Goal: Information Seeking & Learning: Compare options

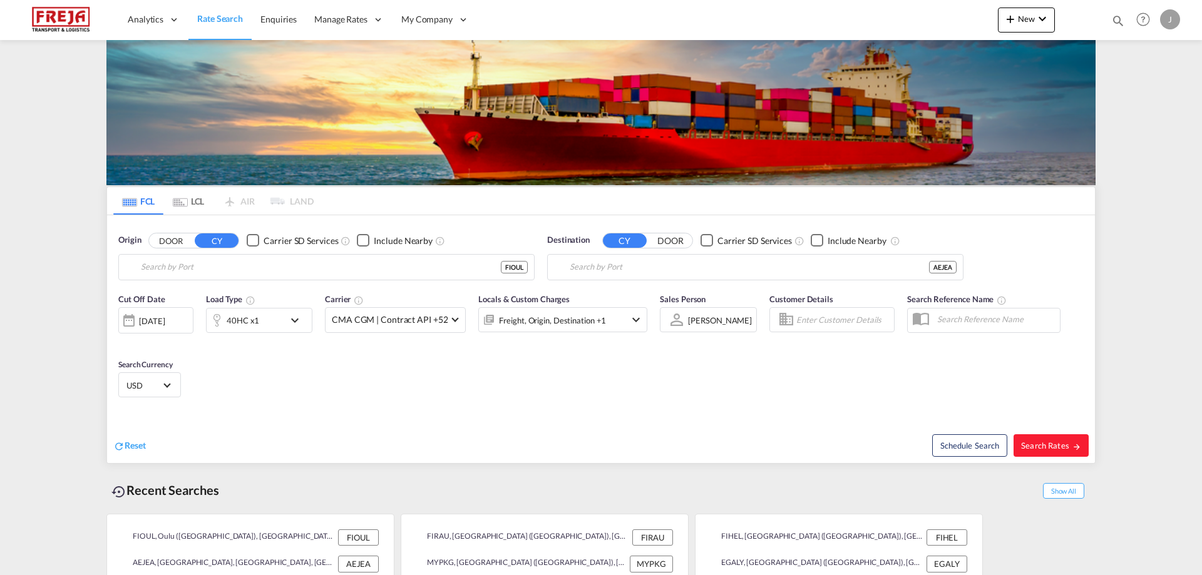
type input "Oulu ([GEOGRAPHIC_DATA]), [GEOGRAPHIC_DATA]"
type input "[GEOGRAPHIC_DATA], [GEOGRAPHIC_DATA]"
click at [230, 321] on div "40HC x1" at bounding box center [243, 321] width 33 height 18
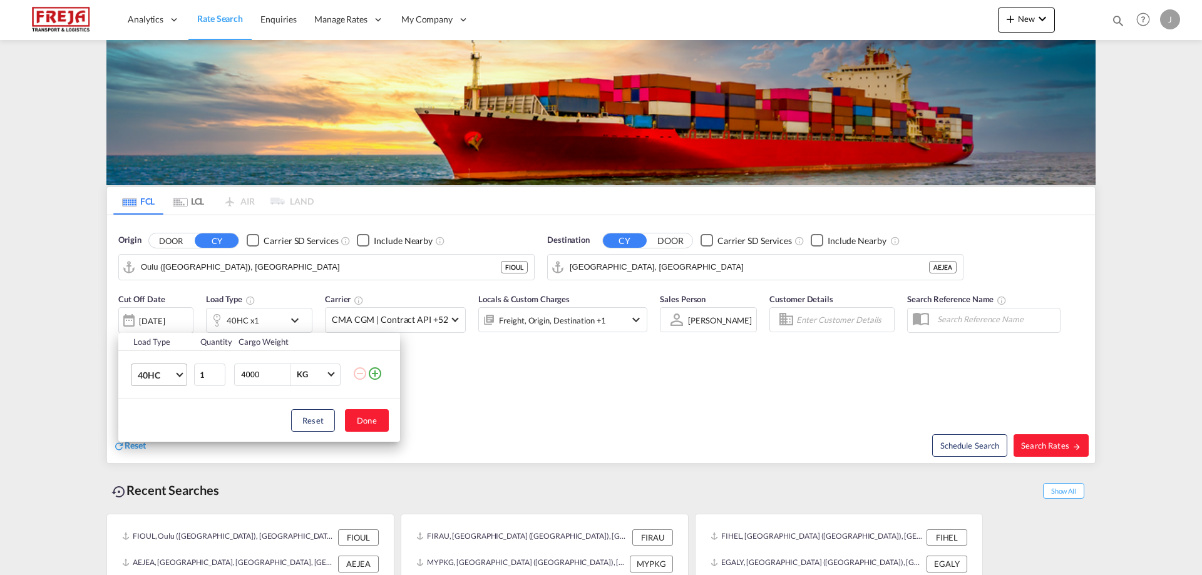
click at [168, 373] on span "40HC" at bounding box center [156, 375] width 36 height 13
click at [158, 318] on div "20GP" at bounding box center [149, 315] width 22 height 13
click at [354, 420] on button "Done" at bounding box center [367, 420] width 44 height 23
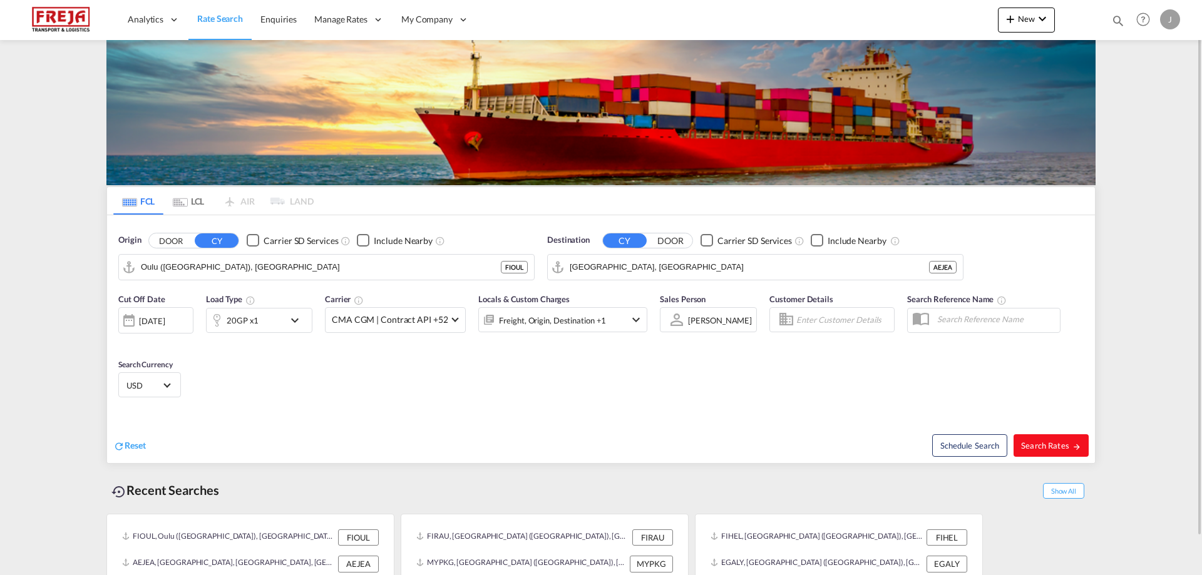
click at [1062, 443] on span "Search Rates" at bounding box center [1051, 446] width 60 height 10
type input "FIOUL to AEJEA / [DATE]"
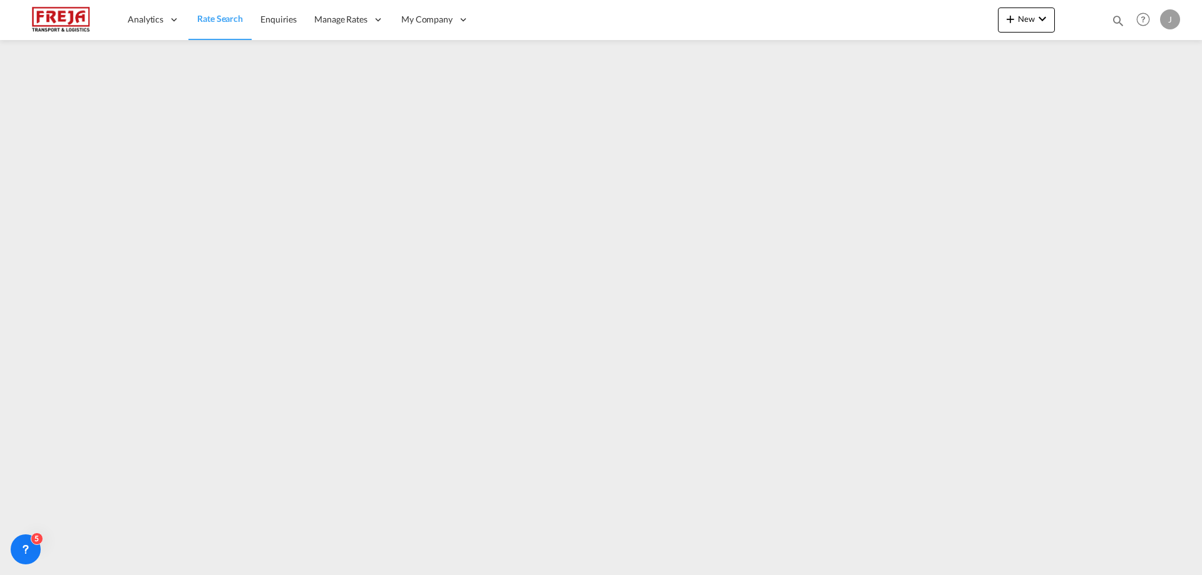
click at [229, 18] on span "Rate Search" at bounding box center [220, 18] width 46 height 11
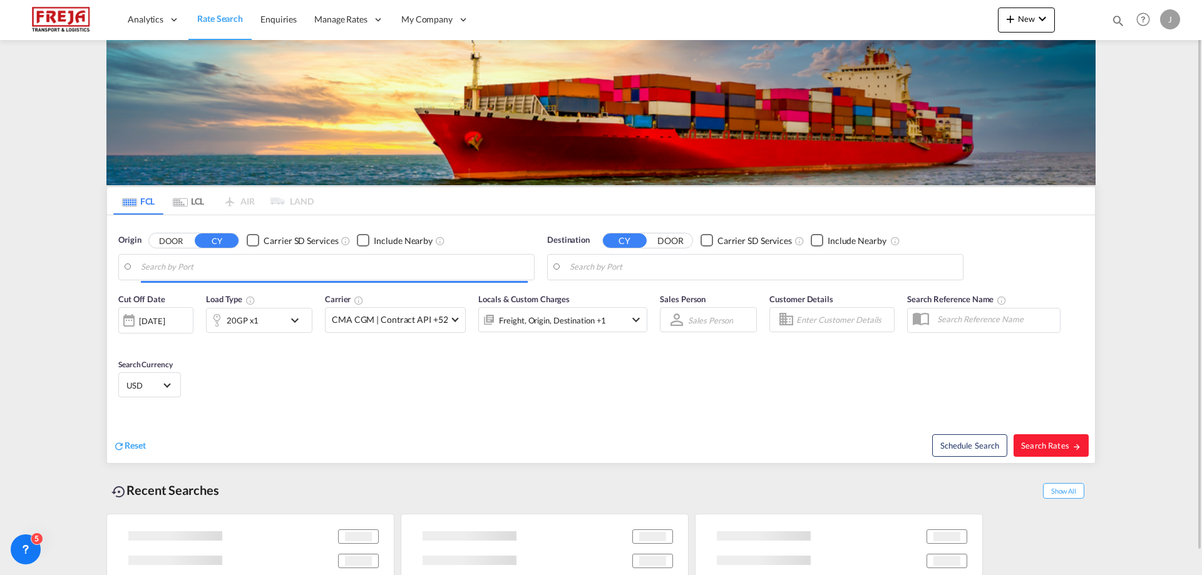
type input "Oulu ([GEOGRAPHIC_DATA]), [GEOGRAPHIC_DATA]"
type input "[GEOGRAPHIC_DATA], [GEOGRAPHIC_DATA]"
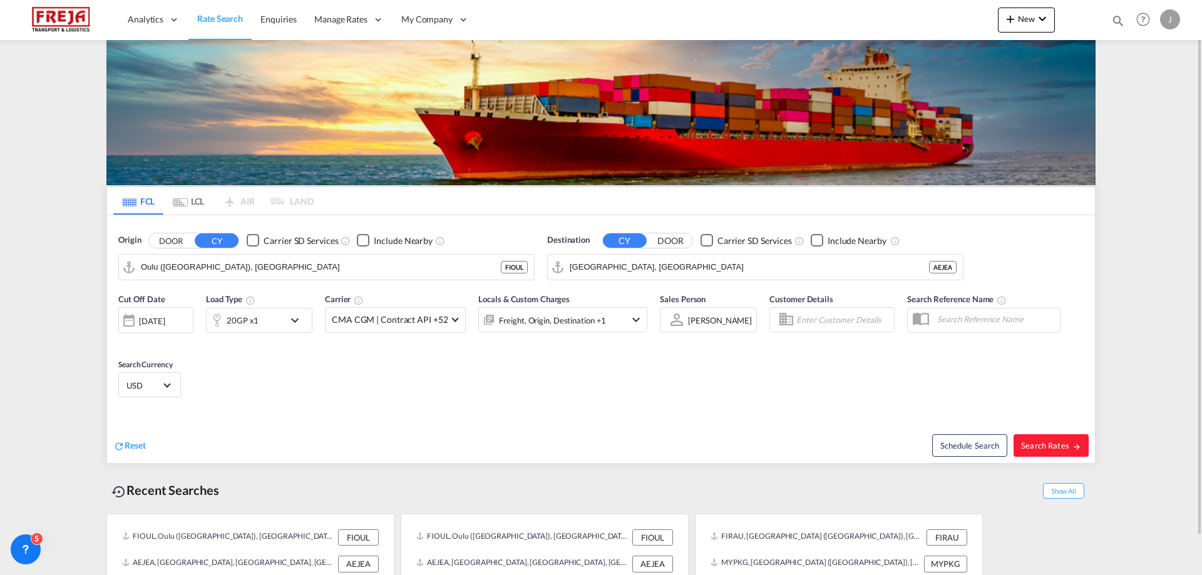
click at [192, 196] on md-tab-item "LCL" at bounding box center [188, 201] width 50 height 28
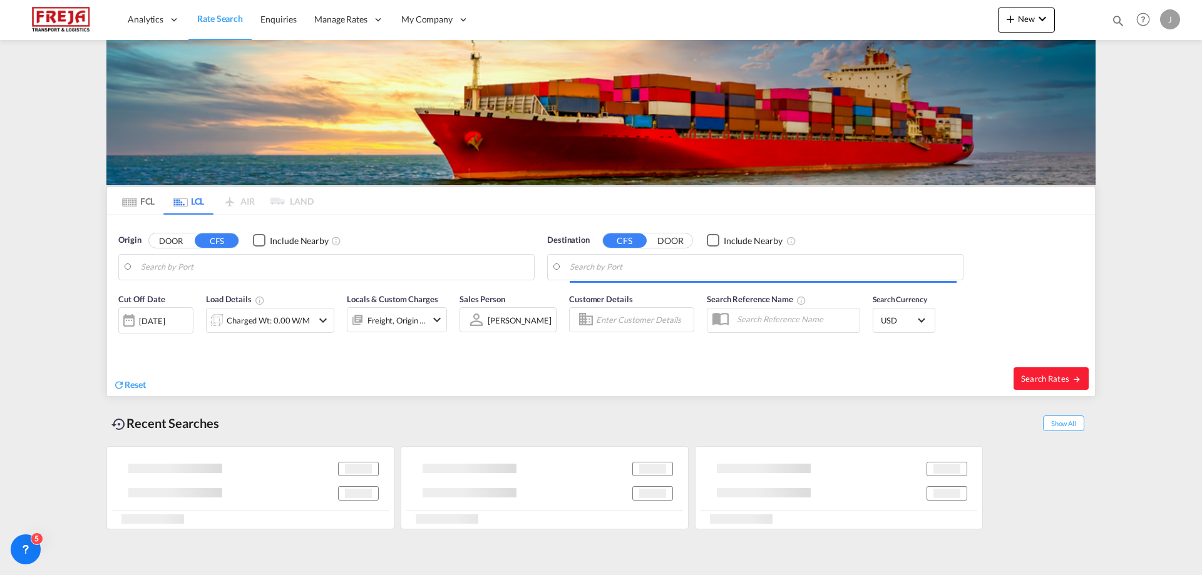
type input "Guangzhou Pt, GD, CNGZG"
type input "[GEOGRAPHIC_DATA] ([GEOGRAPHIC_DATA]), [GEOGRAPHIC_DATA]"
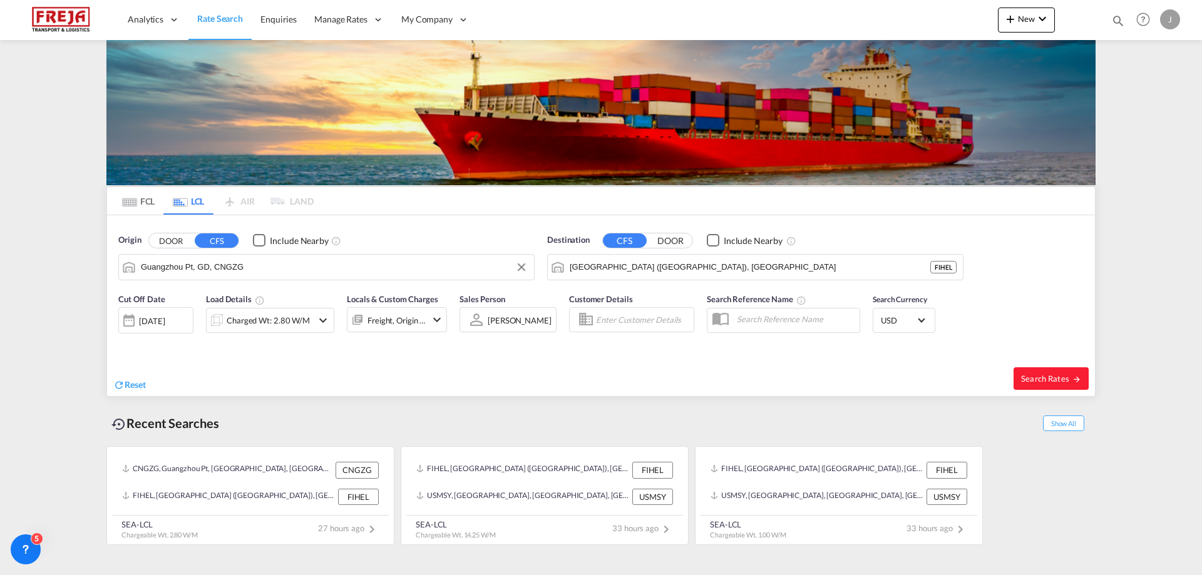
click at [190, 269] on input "Guangzhou Pt, GD, CNGZG" at bounding box center [334, 267] width 387 height 19
click at [617, 271] on input "[GEOGRAPHIC_DATA] ([GEOGRAPHIC_DATA]), [GEOGRAPHIC_DATA]" at bounding box center [763, 267] width 387 height 19
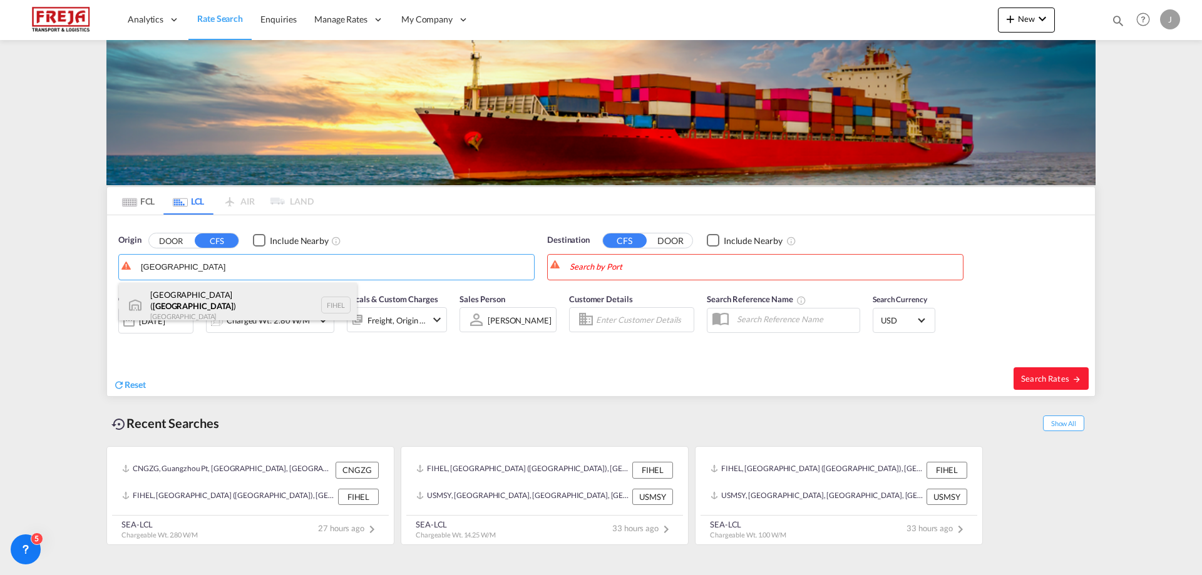
click at [269, 302] on div "[GEOGRAPHIC_DATA] ( [GEOGRAPHIC_DATA] ) [GEOGRAPHIC_DATA] FIHEL" at bounding box center [238, 305] width 238 height 45
type input "[GEOGRAPHIC_DATA] ([GEOGRAPHIC_DATA]), [GEOGRAPHIC_DATA]"
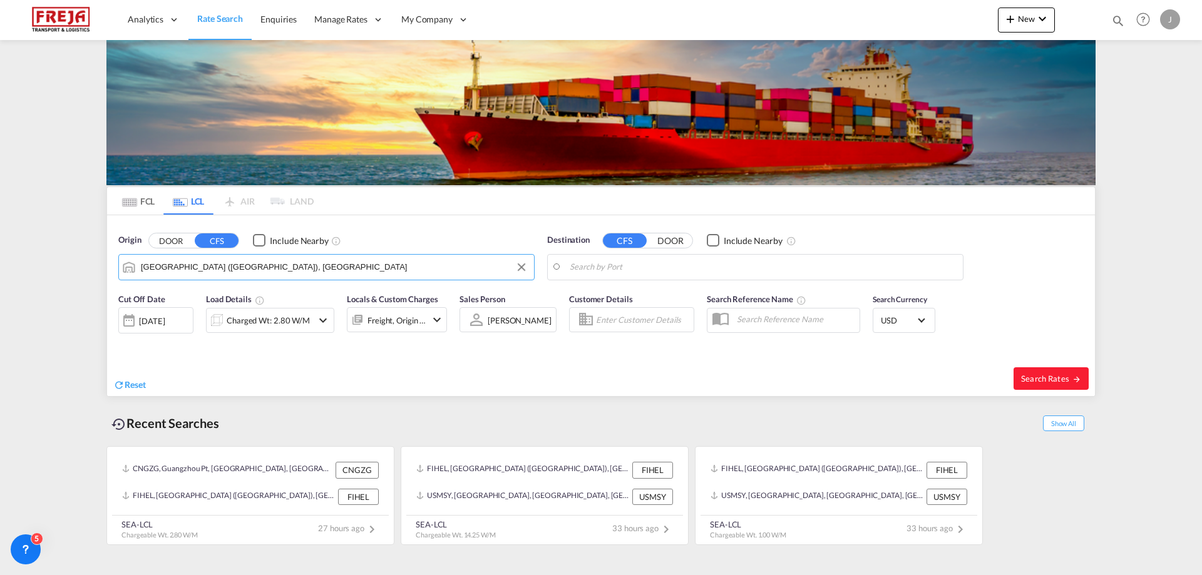
click at [589, 269] on body "Analytics Reports Dashboard Rate Search Enquiries Manage Rates Contract Rates" at bounding box center [601, 287] width 1202 height 575
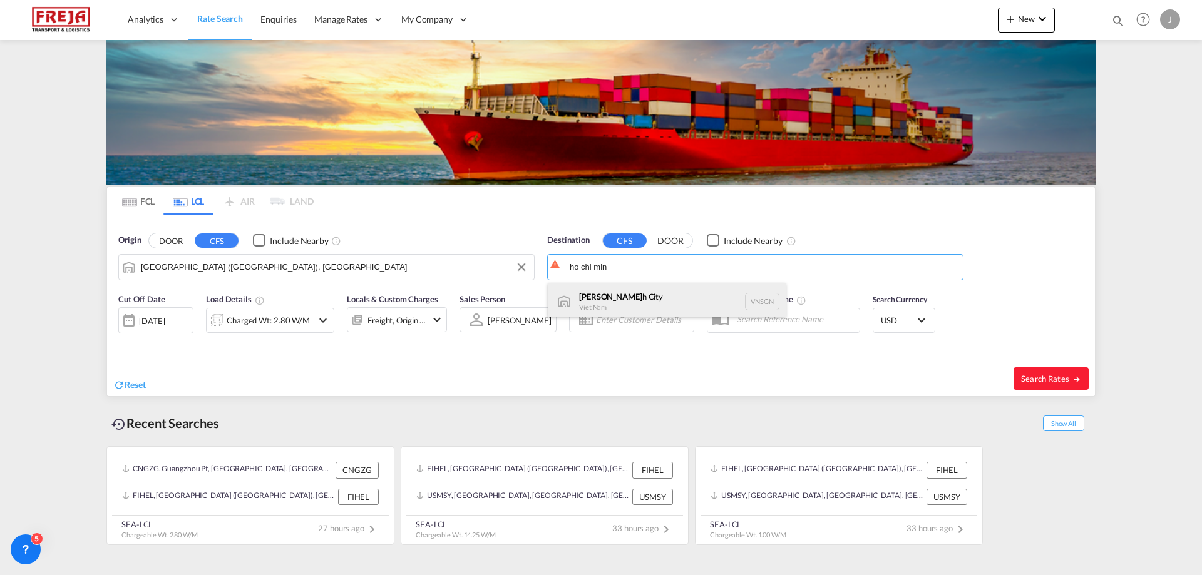
click at [599, 297] on div "Ho Chi Min h City [GEOGRAPHIC_DATA] VNSGN" at bounding box center [667, 302] width 238 height 38
type input "[GEOGRAPHIC_DATA], VNSGN"
click at [301, 309] on div "Charged Wt: 2.80 W/M" at bounding box center [260, 320] width 106 height 25
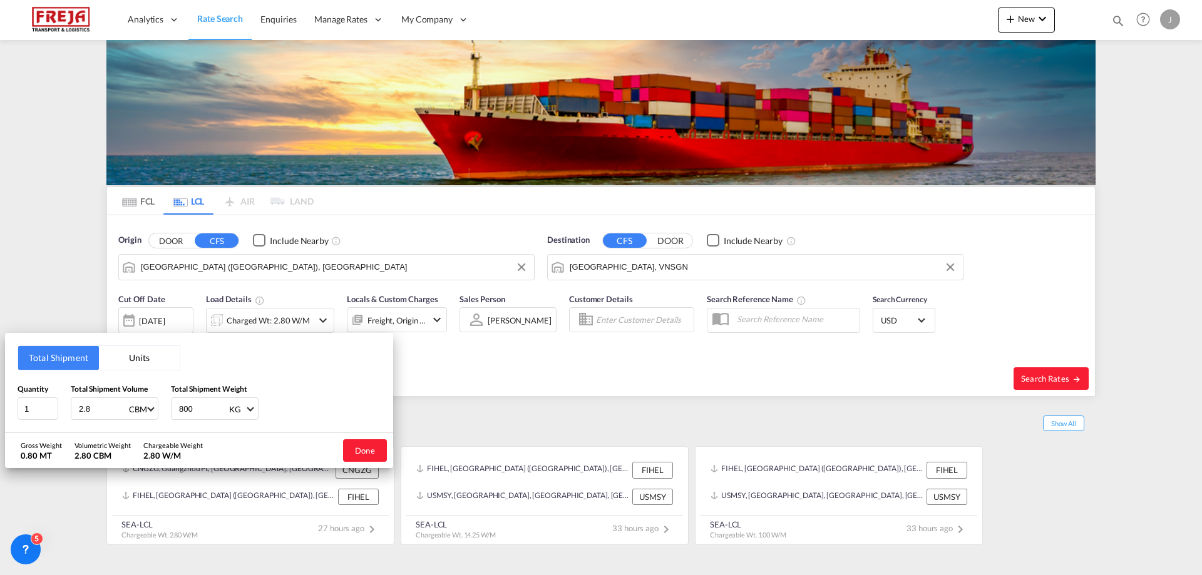
click at [97, 419] on input "2.8" at bounding box center [103, 408] width 50 height 21
type input "1"
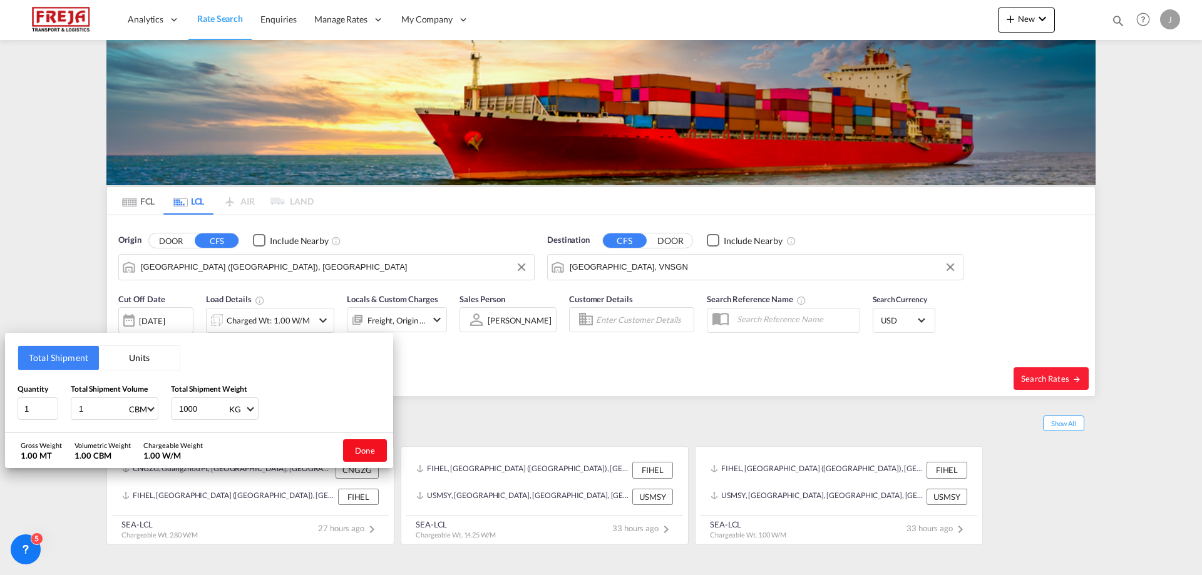
type input "1000"
click at [358, 448] on button "Done" at bounding box center [365, 451] width 44 height 23
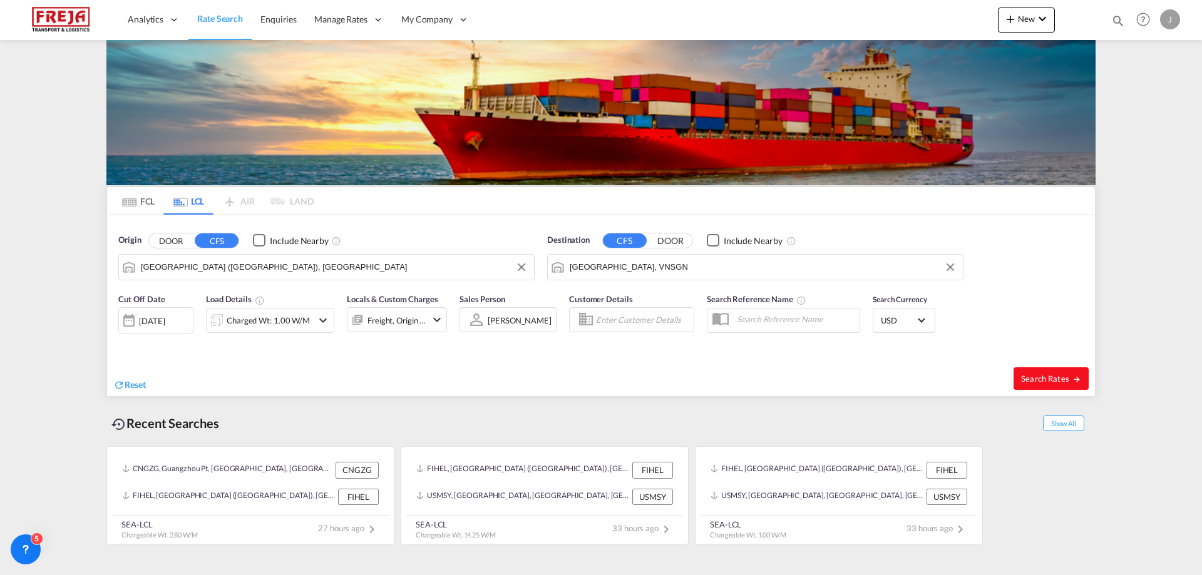
click at [1049, 375] on span "Search Rates" at bounding box center [1051, 379] width 60 height 10
type input "FIHEL to VNSGN / [DATE]"
